Goal: Check status: Check status

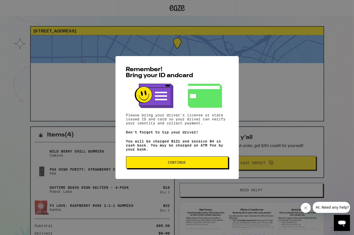
click at [161, 163] on button "Continue" at bounding box center [177, 163] width 102 height 12
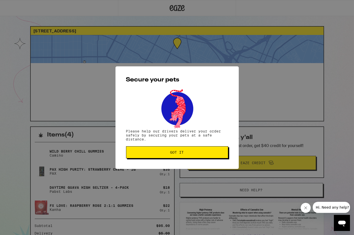
click at [162, 152] on span "Got it" at bounding box center [177, 153] width 94 height 4
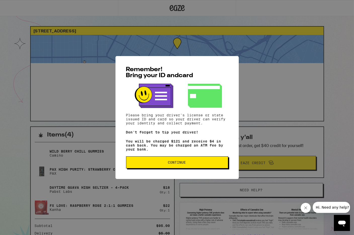
click at [194, 171] on div "Remember! Bring your ID and card Please bring your driver's license or state is…" at bounding box center [177, 117] width 123 height 123
click at [196, 164] on span "Continue" at bounding box center [177, 163] width 94 height 4
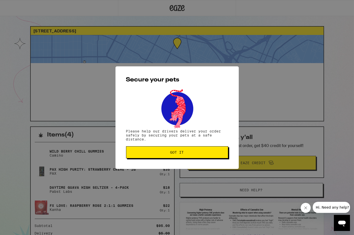
click at [197, 156] on button "Got it" at bounding box center [177, 153] width 102 height 12
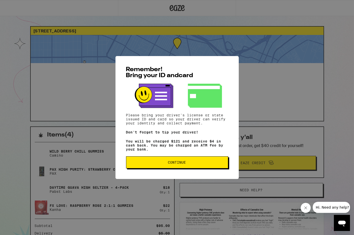
click at [186, 169] on button "Continue" at bounding box center [177, 163] width 102 height 12
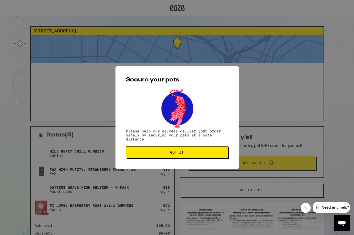
click at [187, 164] on div "Secure your pets Please help our drivers deliver your order safely by securing …" at bounding box center [177, 117] width 123 height 103
click at [189, 153] on span "Got it" at bounding box center [177, 153] width 94 height 4
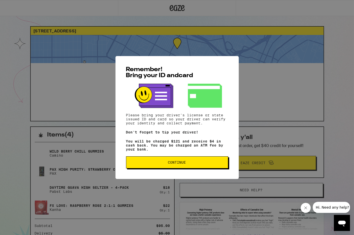
click at [201, 164] on span "Continue" at bounding box center [177, 163] width 94 height 4
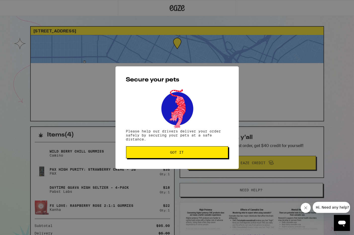
click at [189, 153] on span "Got it" at bounding box center [177, 153] width 94 height 4
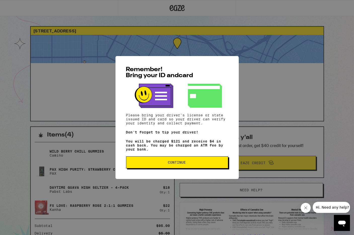
click at [207, 163] on button "Continue" at bounding box center [177, 163] width 102 height 12
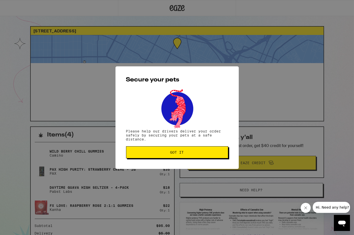
click at [199, 154] on span "Got it" at bounding box center [177, 153] width 94 height 4
